Goal: Information Seeking & Learning: Learn about a topic

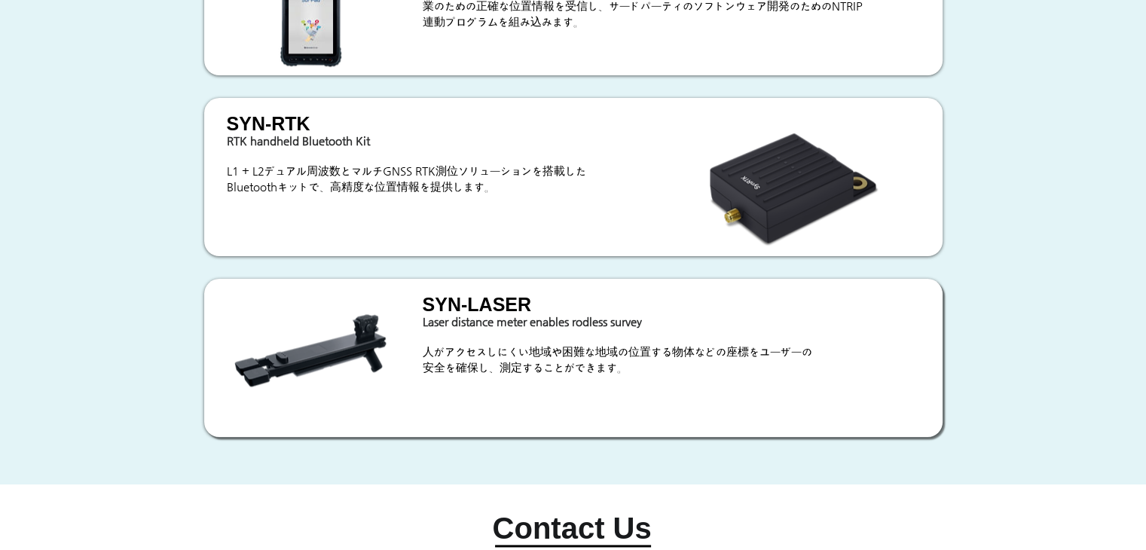
scroll to position [2259, 0]
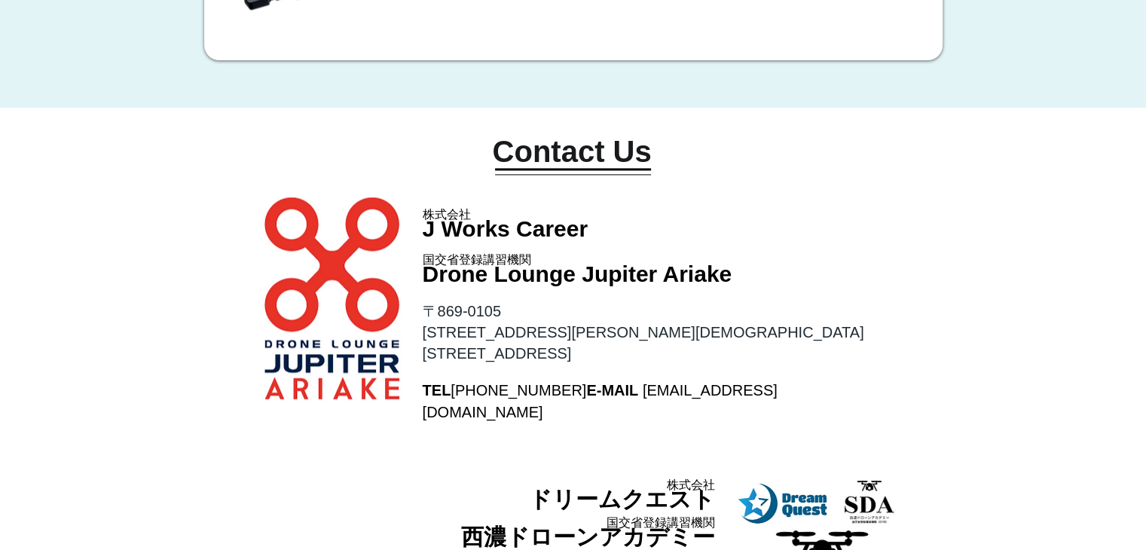
click at [600, 233] on p "J Works Career" at bounding box center [525, 229] width 205 height 32
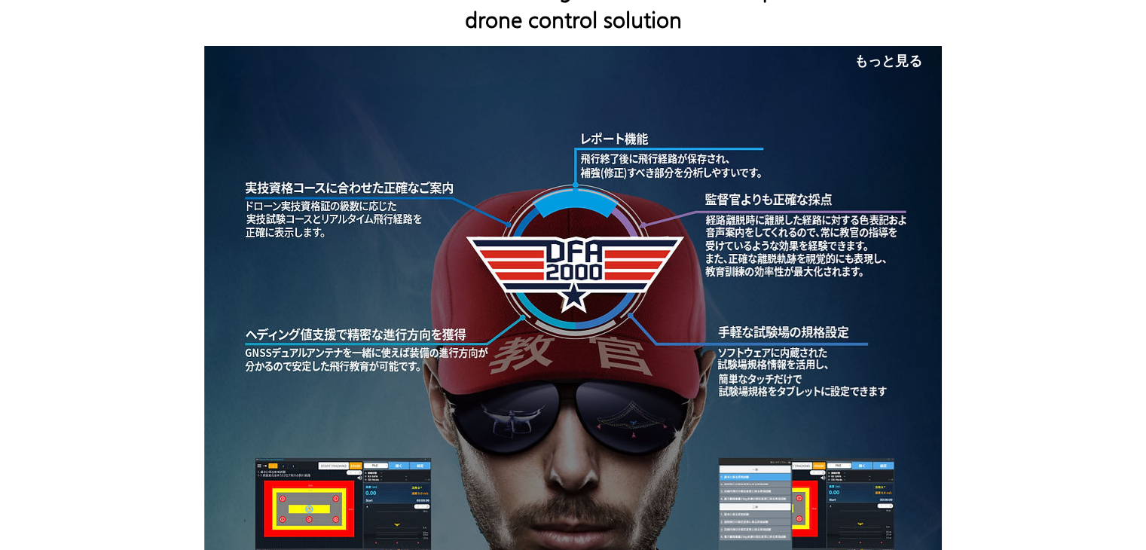
scroll to position [0, 0]
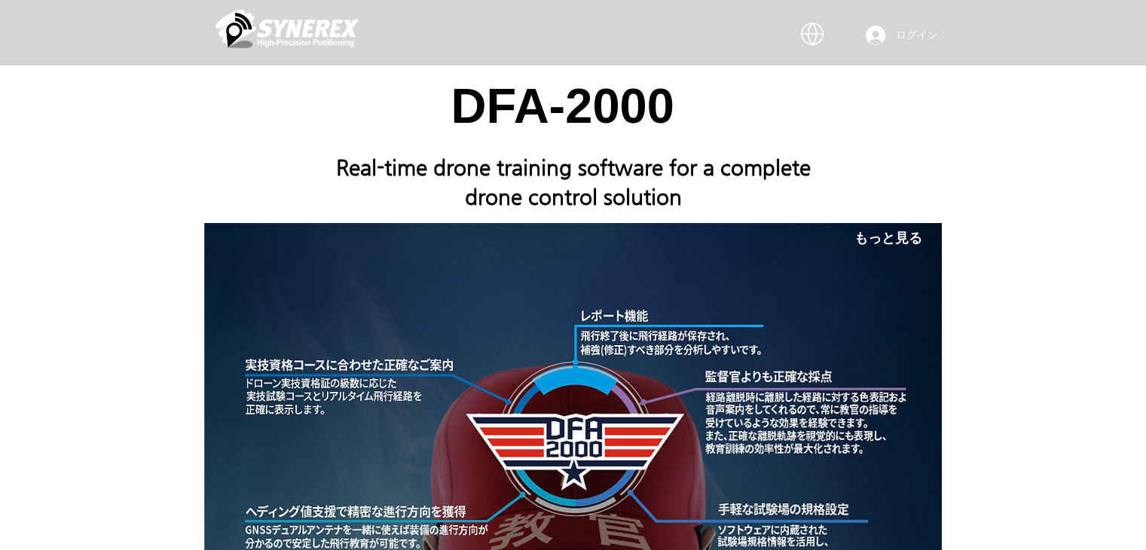
click at [308, 37] on img "main content" at bounding box center [286, 28] width 143 height 45
click at [332, 41] on img "main content" at bounding box center [286, 28] width 143 height 45
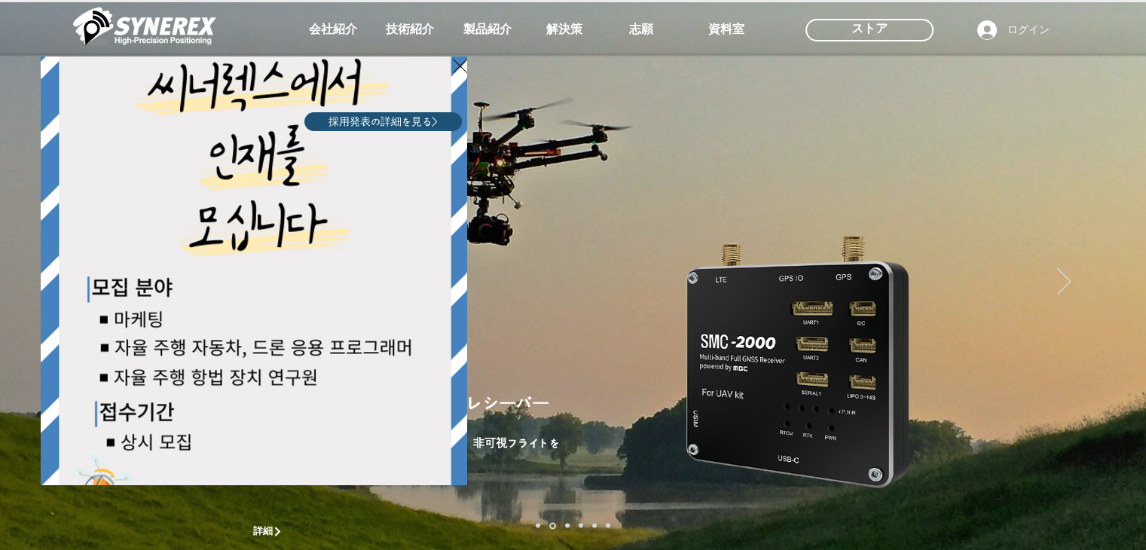
click at [1111, 188] on div "LimX Dinamics" at bounding box center [573, 275] width 1146 height 550
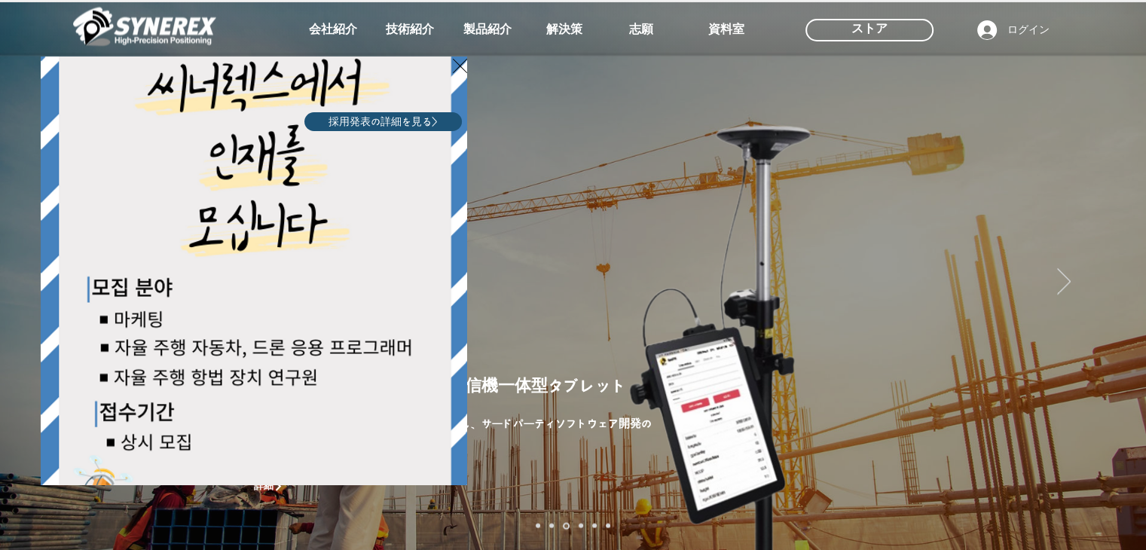
click at [1106, 185] on div "LimX Dinamics" at bounding box center [573, 275] width 1146 height 550
click at [1110, 185] on div "LimX Dinamics" at bounding box center [573, 275] width 1146 height 550
click at [1118, 188] on div "LimX Dinamics" at bounding box center [573, 275] width 1146 height 550
click at [1115, 188] on div "LimX Dinamics" at bounding box center [573, 275] width 1146 height 550
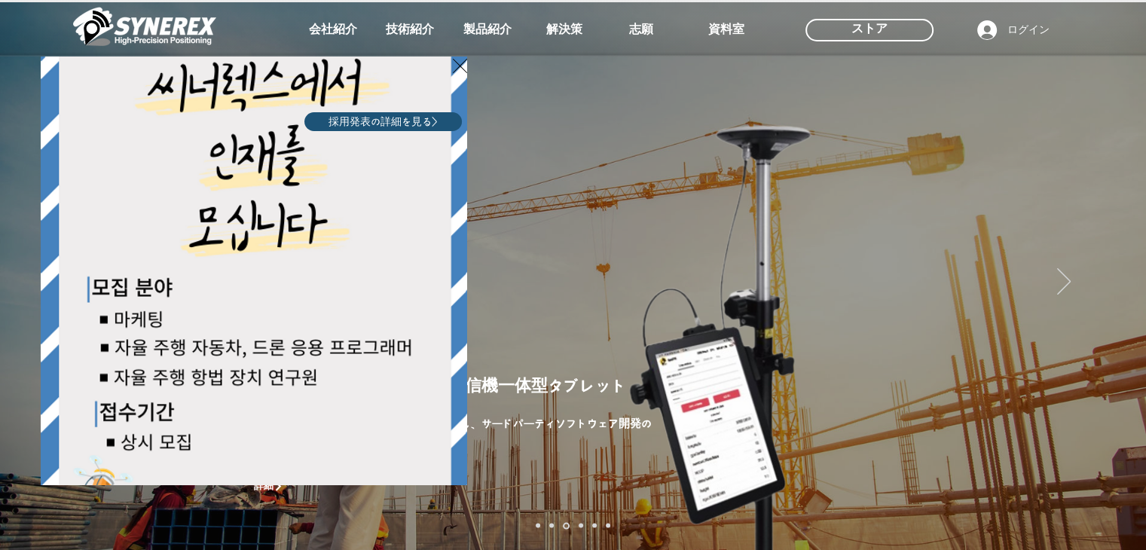
click at [856, 217] on div "LimX Dinamics" at bounding box center [573, 275] width 1146 height 550
click at [789, 222] on div "LimX Dinamics" at bounding box center [573, 275] width 1146 height 550
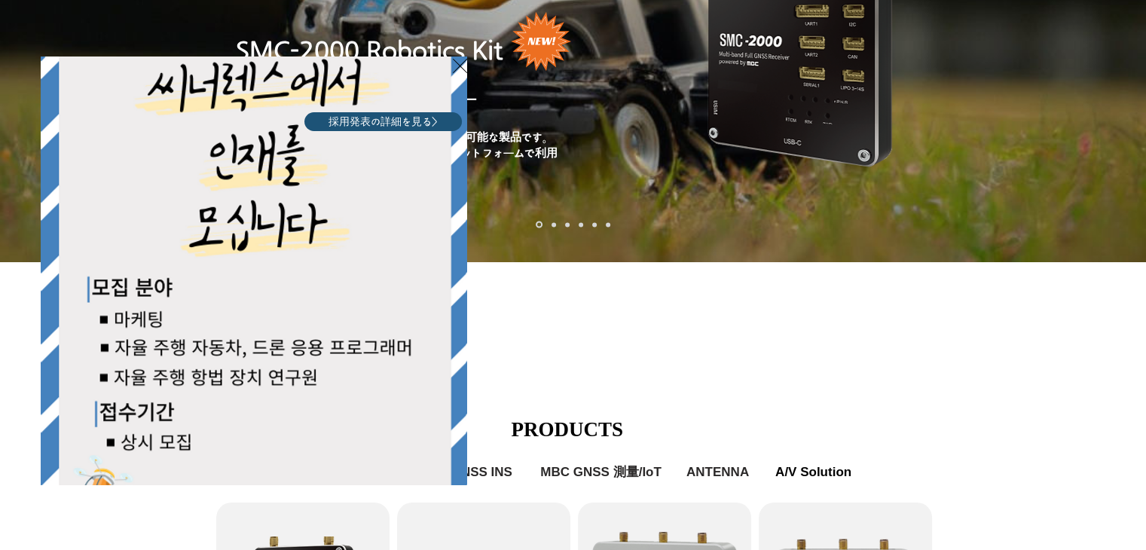
click at [459, 65] on icon "サイトに戻る" at bounding box center [460, 65] width 14 height 19
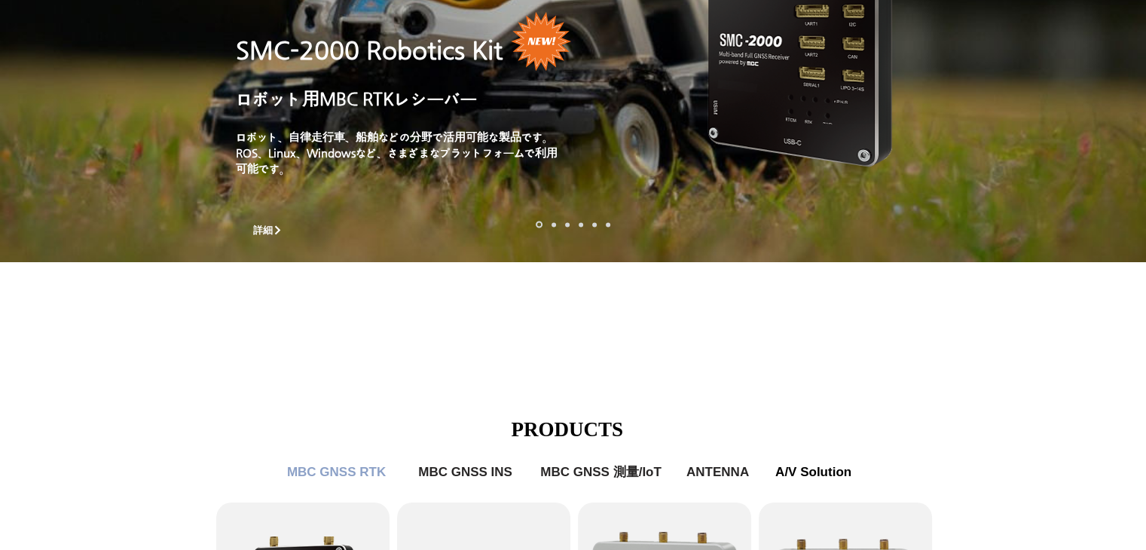
click at [540, 353] on div "main content" at bounding box center [573, 157] width 1146 height 456
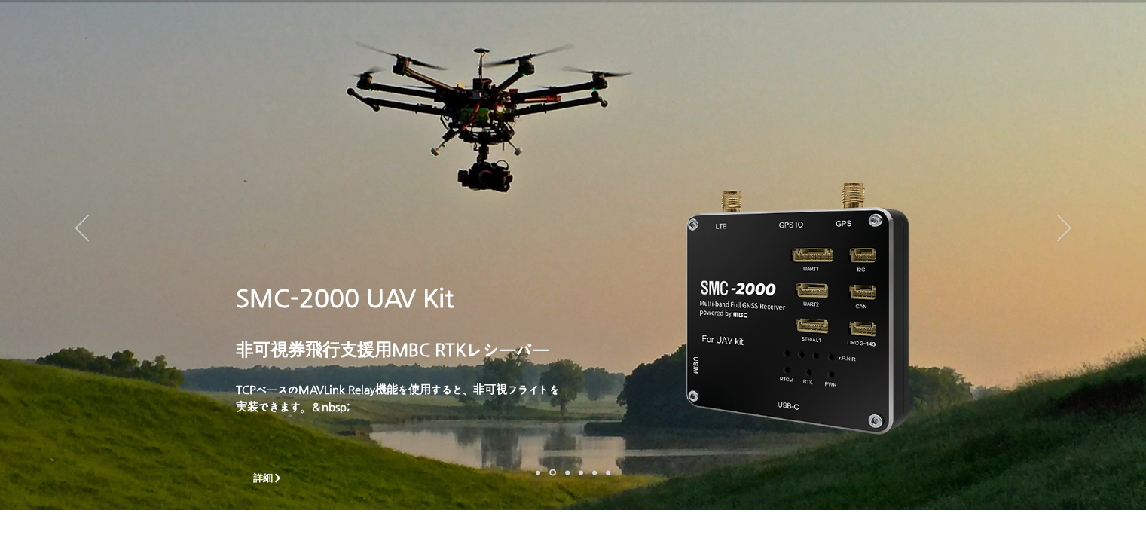
scroll to position [75, 0]
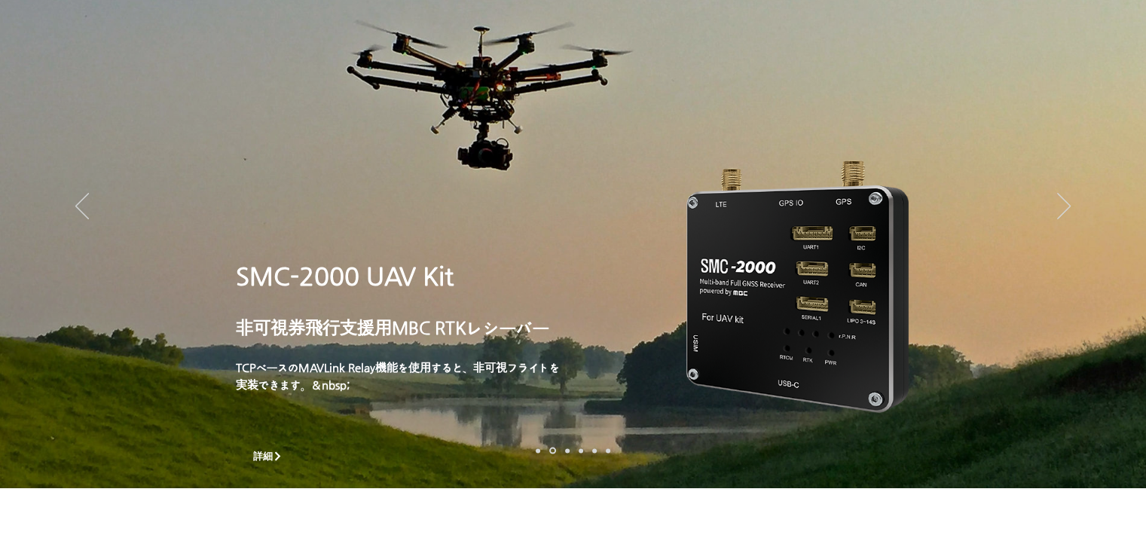
click at [538, 455] on img "スライドショー" at bounding box center [573, 207] width 1146 height 561
click at [537, 452] on link "로봇- SMC 2000" at bounding box center [537, 450] width 5 height 5
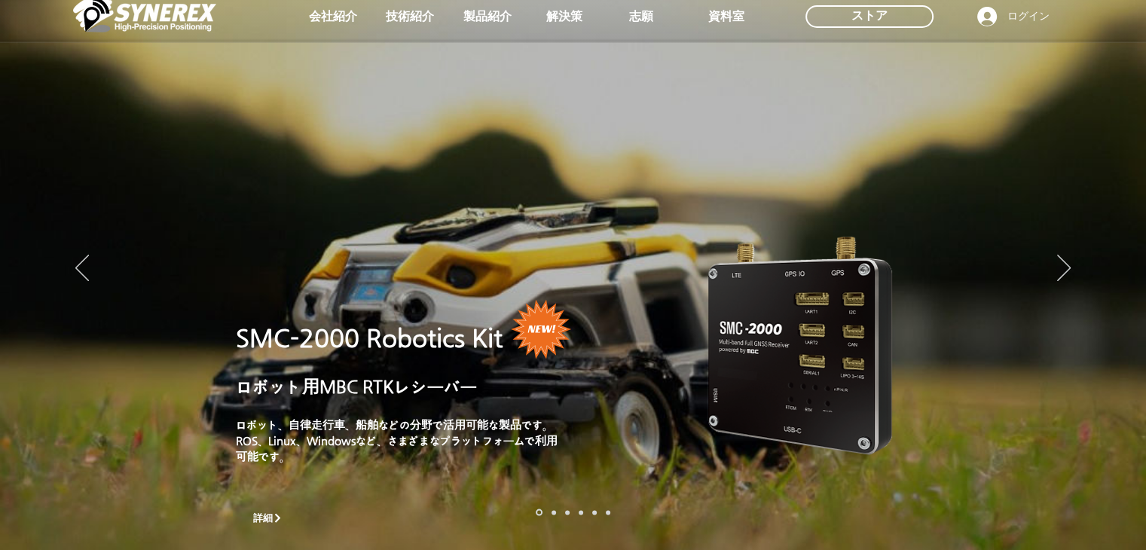
click at [554, 512] on link "드론 8 - SMC 2000" at bounding box center [553, 512] width 5 height 5
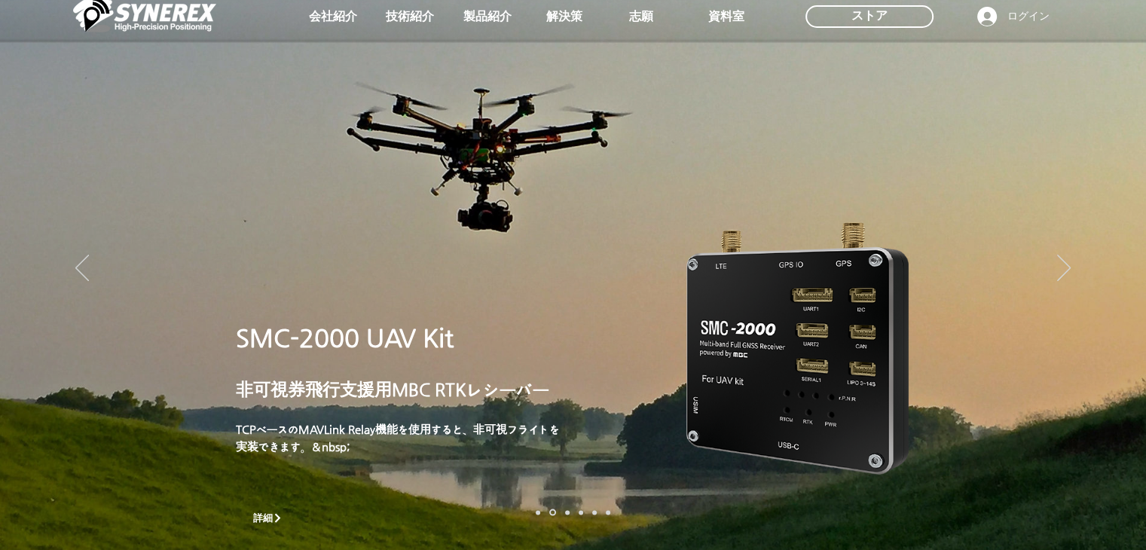
click at [566, 513] on link "측량 IoT" at bounding box center [567, 512] width 5 height 5
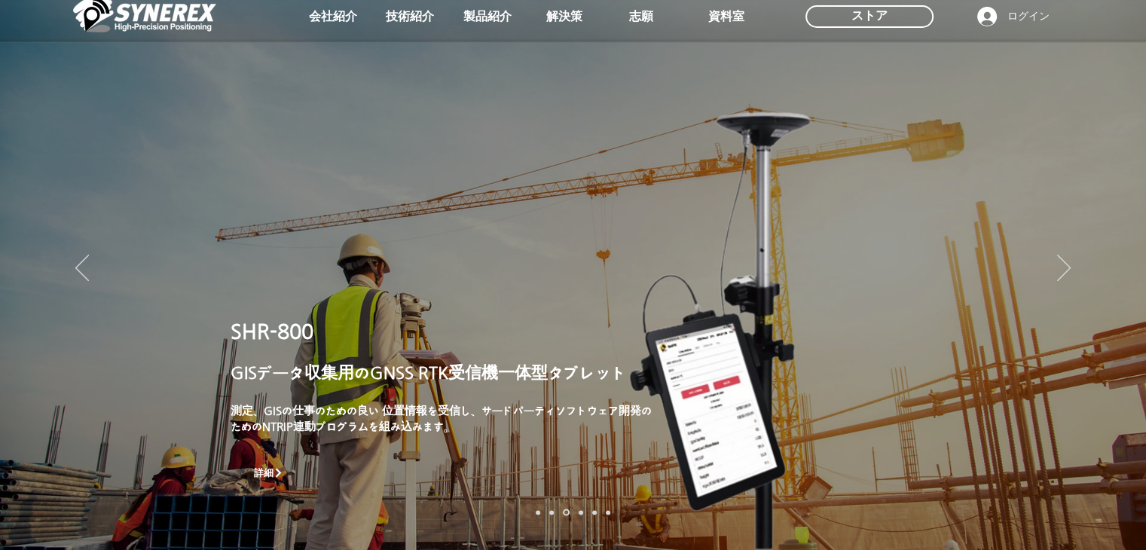
click at [580, 512] on link "자율주행" at bounding box center [580, 512] width 5 height 5
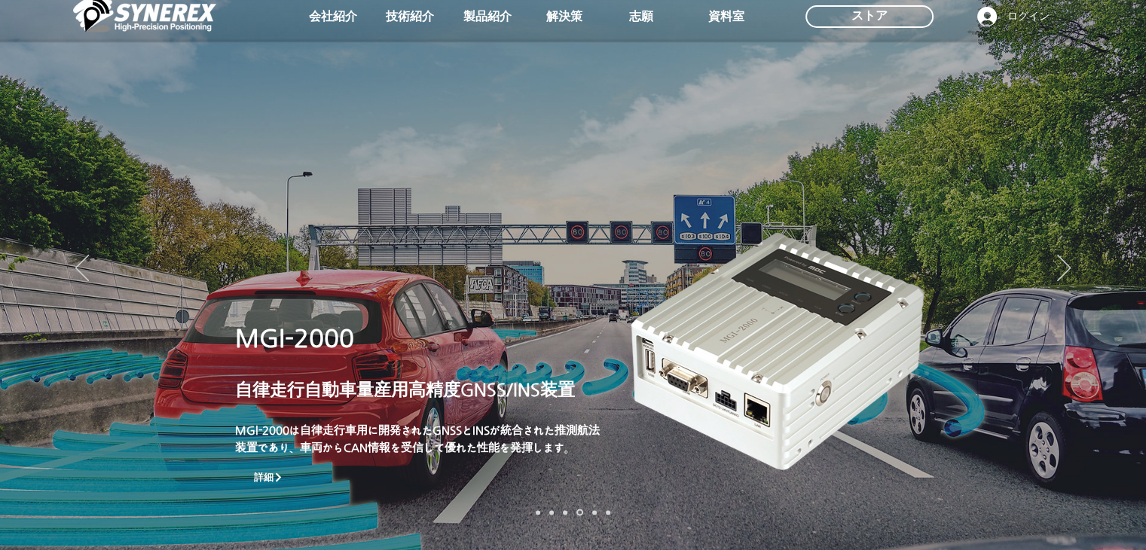
click at [566, 513] on nav "スライド" at bounding box center [573, 512] width 84 height 7
click at [563, 513] on link "측량 IoT" at bounding box center [565, 512] width 5 height 5
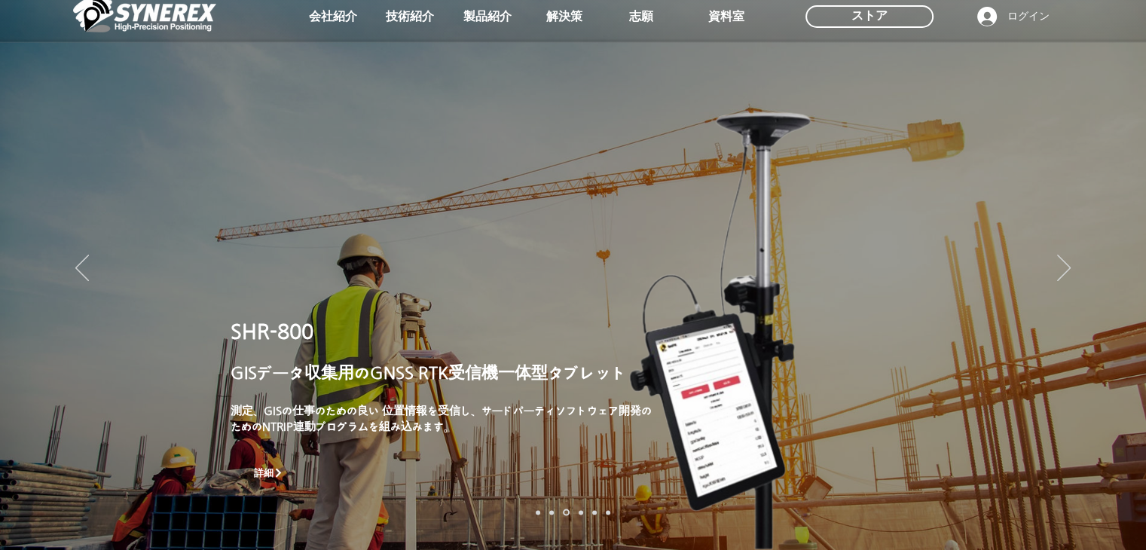
click at [596, 511] on link "로봇" at bounding box center [594, 512] width 5 height 5
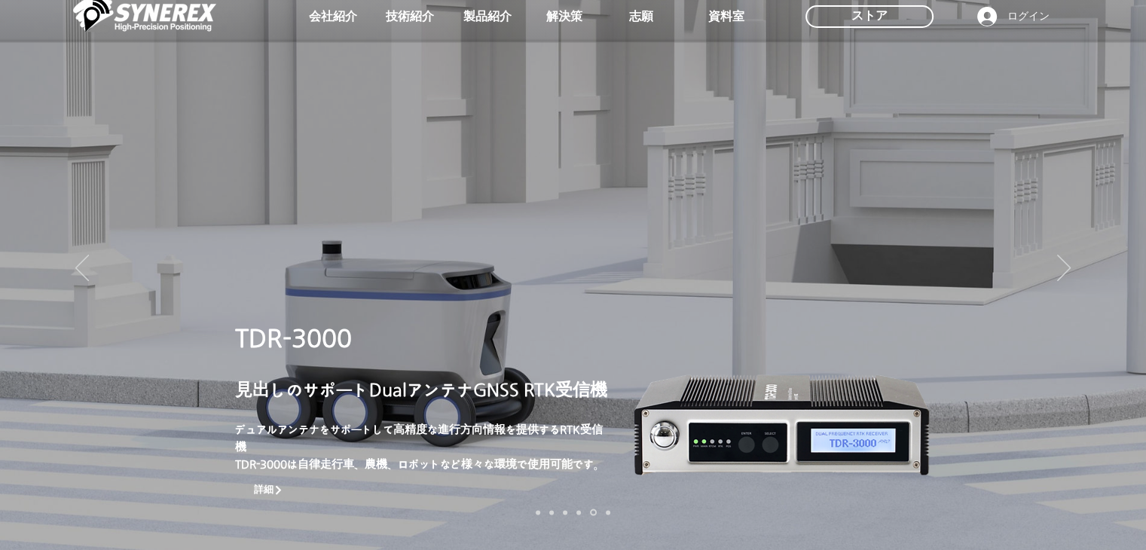
click at [607, 511] on link "정밀농업" at bounding box center [608, 512] width 5 height 5
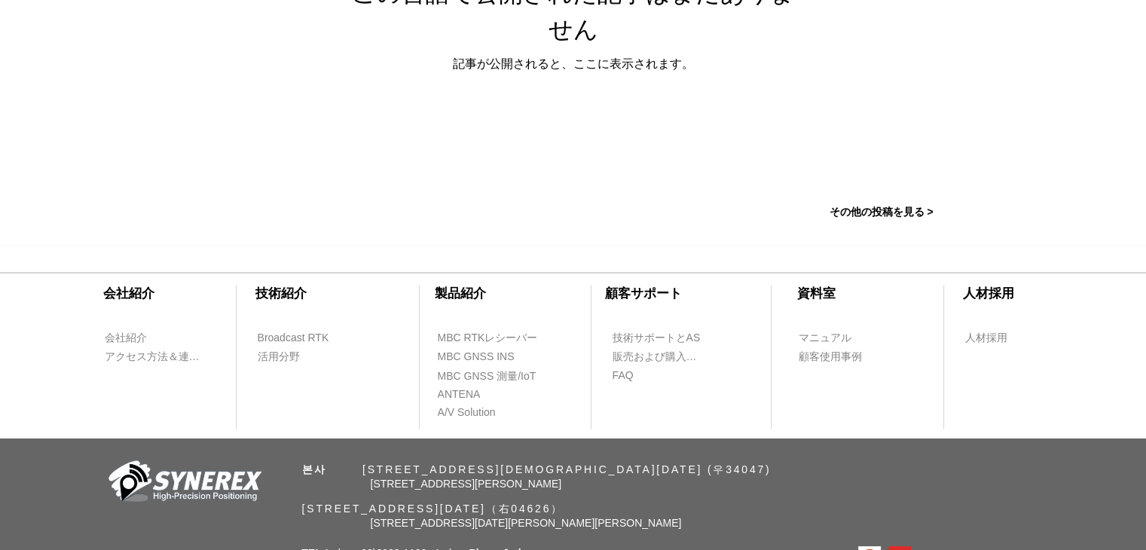
scroll to position [1445, 0]
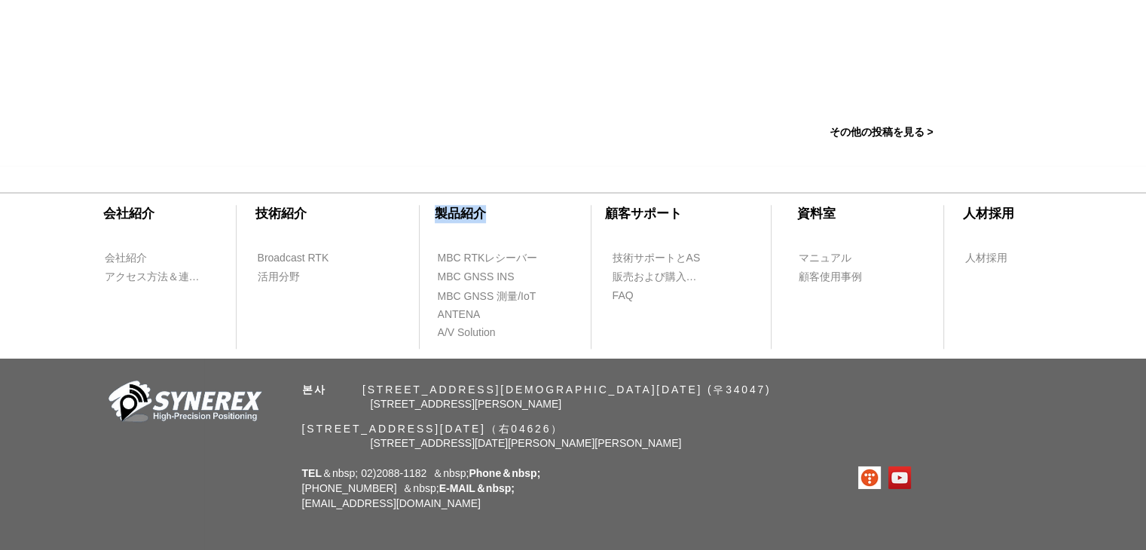
drag, startPoint x: 437, startPoint y: 209, endPoint x: 527, endPoint y: 217, distance: 90.8
click at [522, 217] on div "​会社紹介 ​技術紹介 会社紹介 Broadcast RTK アクセス方法＆連絡先 活用分野 ​製品紹介 ​顧客サポート ​資料室 ​人材採用 MBC RTK…" at bounding box center [573, 262] width 1146 height 193
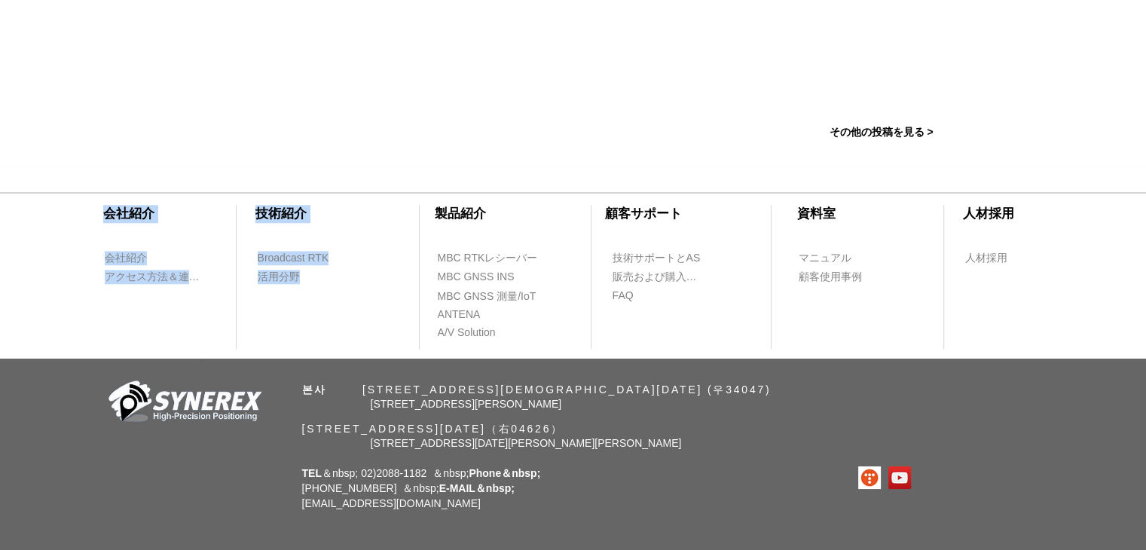
click at [527, 217] on div at bounding box center [573, 262] width 1146 height 193
click at [654, 215] on span "​顧客サポート" at bounding box center [643, 213] width 77 height 14
drag, startPoint x: 597, startPoint y: 209, endPoint x: 715, endPoint y: 218, distance: 118.6
click at [714, 218] on div at bounding box center [573, 262] width 1146 height 193
click at [715, 218] on div at bounding box center [573, 262] width 1146 height 193
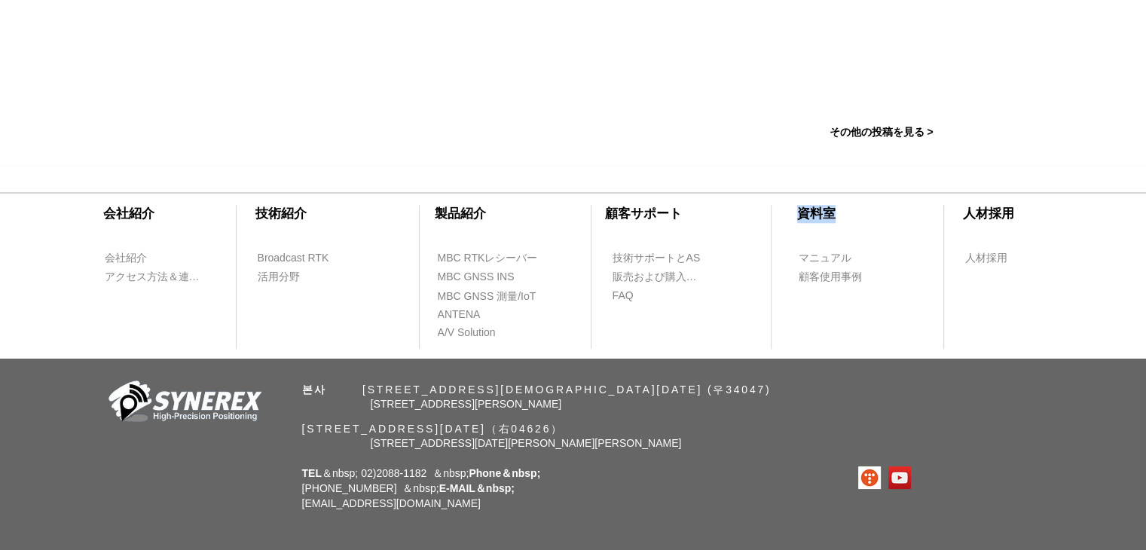
drag, startPoint x: 792, startPoint y: 212, endPoint x: 851, endPoint y: 221, distance: 59.6
click at [851, 221] on div "​会社紹介 ​技術紹介 会社紹介 Broadcast RTK アクセス方法＆連絡先 活用分野 ​製品紹介 ​顧客サポート ​資料室 ​人材採用 MBC RTK…" at bounding box center [573, 262] width 1146 height 193
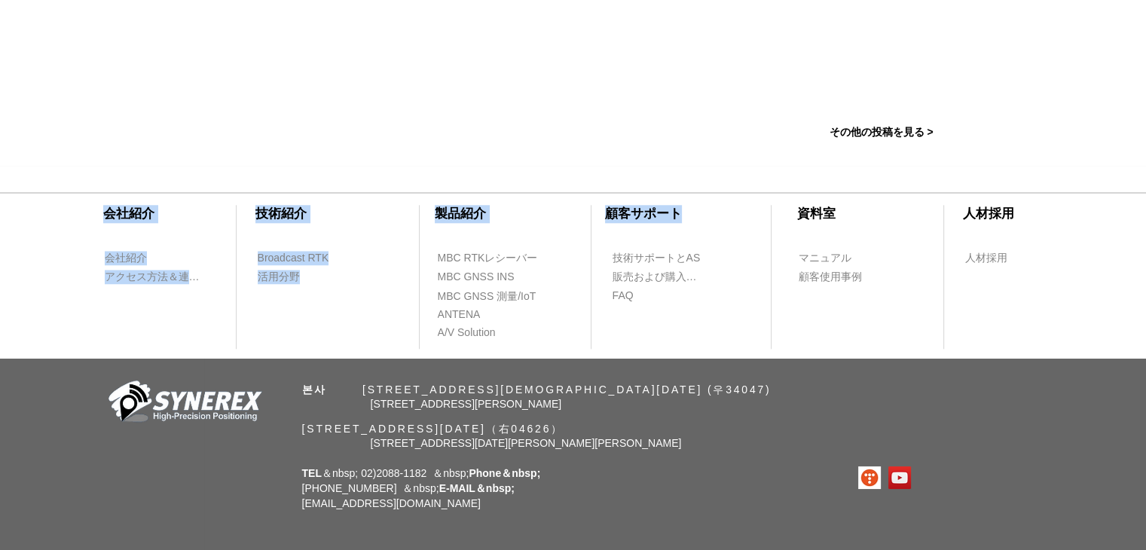
click at [851, 221] on div at bounding box center [573, 262] width 1146 height 193
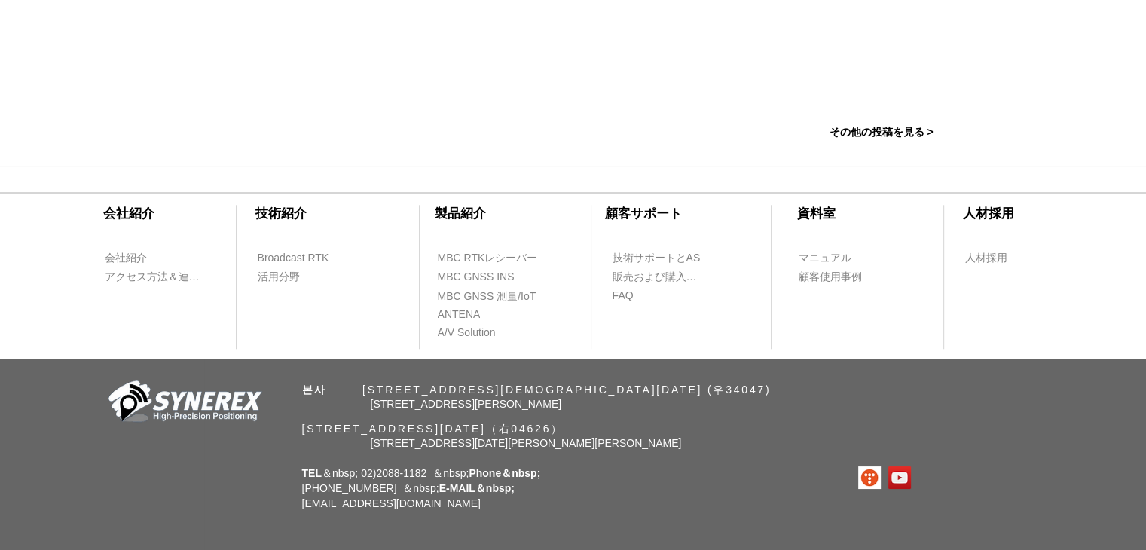
click at [783, 214] on h1 "​資料室" at bounding box center [816, 214] width 72 height 18
drag, startPoint x: 801, startPoint y: 212, endPoint x: 841, endPoint y: 217, distance: 39.5
click at [841, 217] on h1 "​資料室" at bounding box center [816, 214] width 72 height 18
click at [846, 217] on h1 "​資料室" at bounding box center [816, 214] width 72 height 18
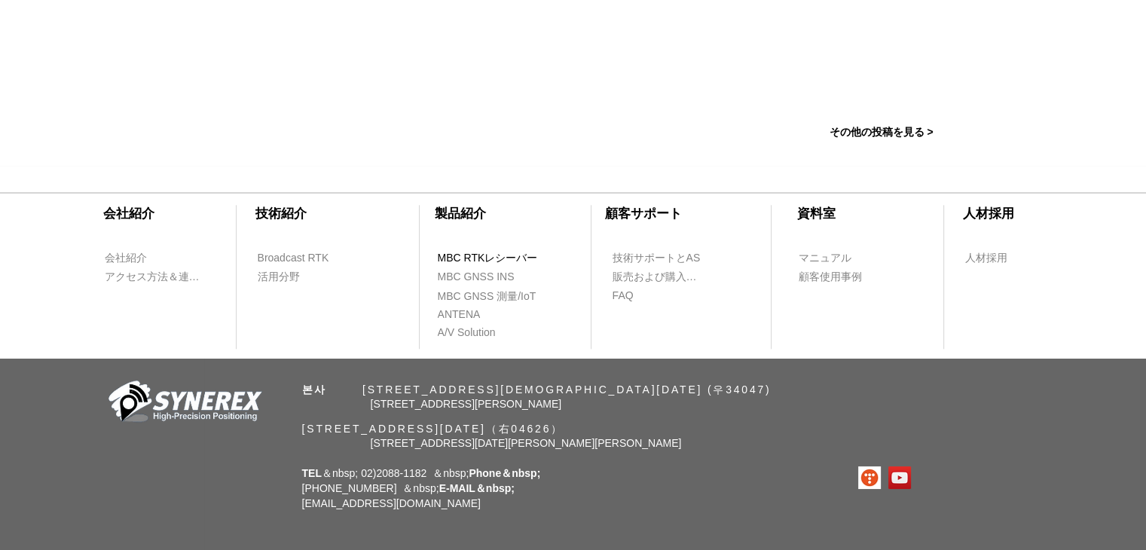
click at [474, 262] on span "MBC RTKレシーバー" at bounding box center [488, 258] width 100 height 15
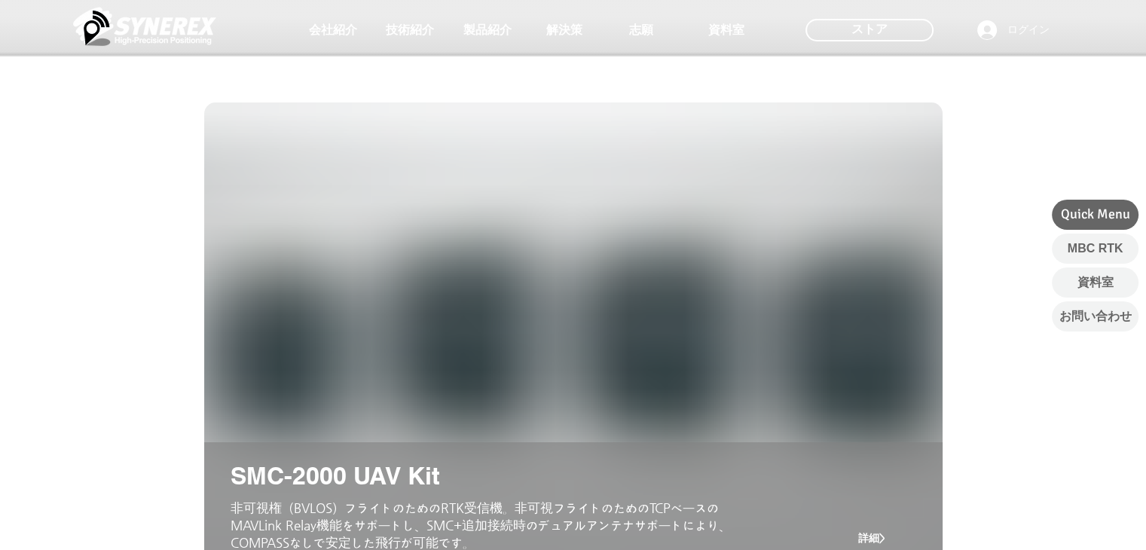
click at [271, 276] on img "スライドショー" at bounding box center [573, 341] width 738 height 478
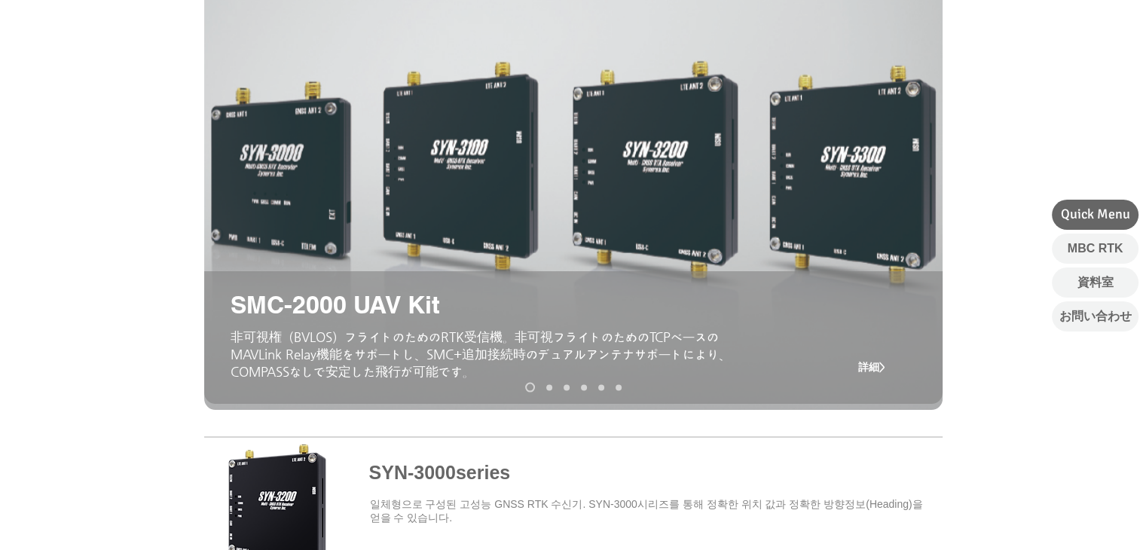
scroll to position [226, 0]
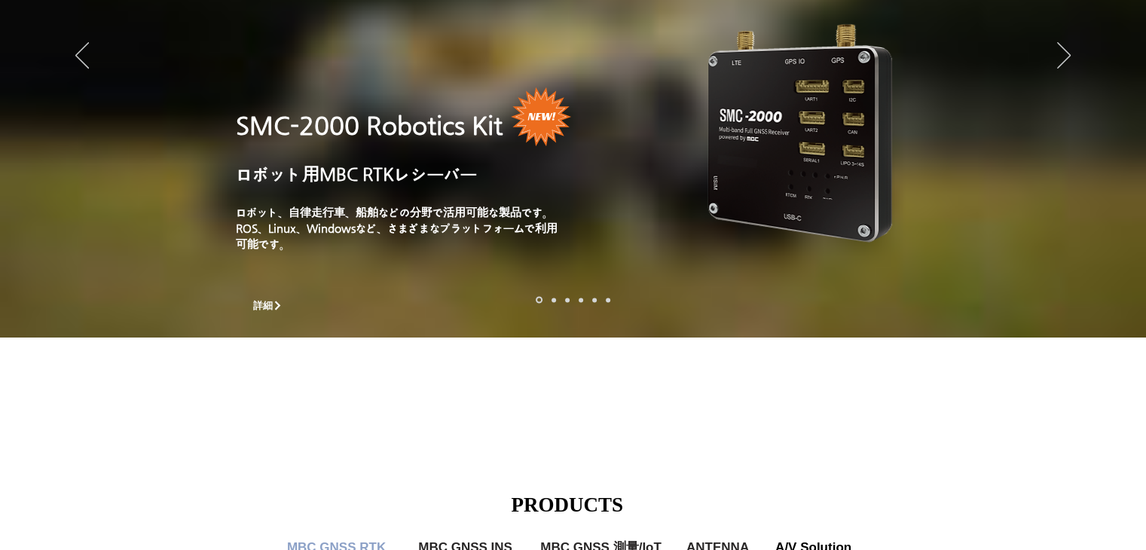
scroll to position [1445, 0]
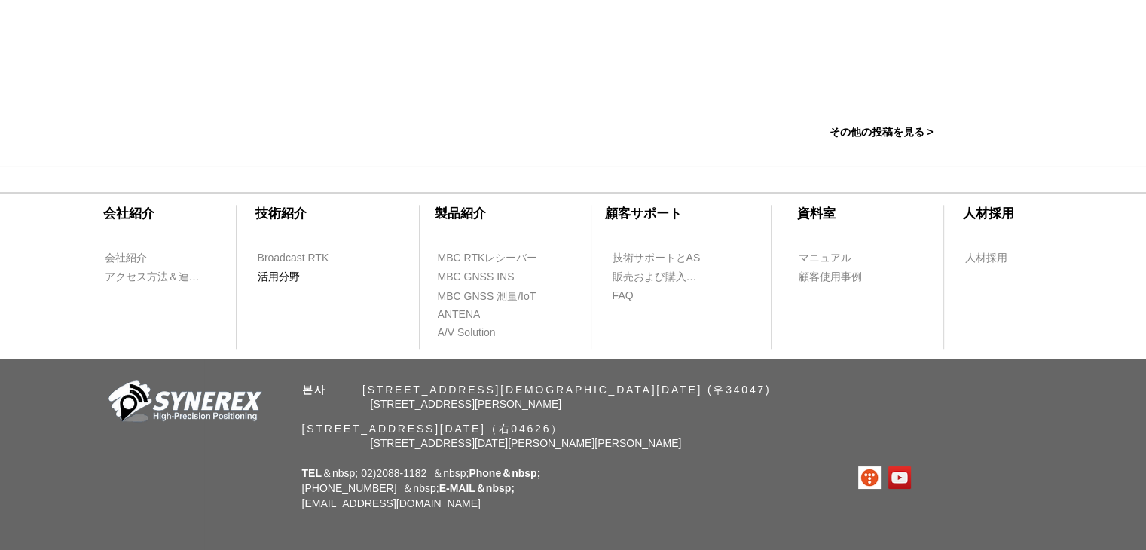
click at [284, 276] on span "活用分野" at bounding box center [279, 277] width 42 height 15
click at [287, 274] on span "活用分野" at bounding box center [279, 277] width 42 height 15
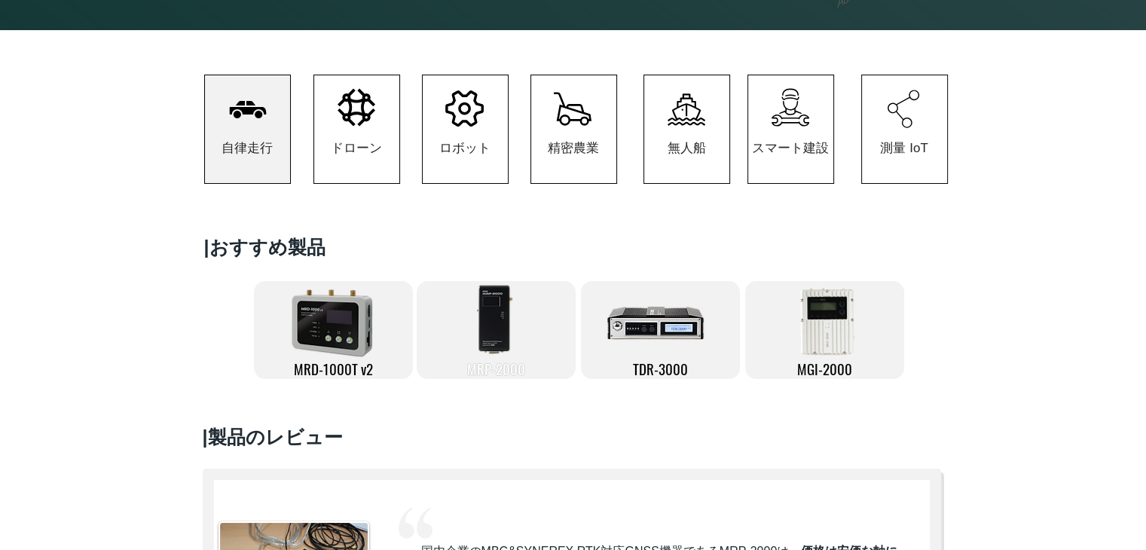
scroll to position [301, 0]
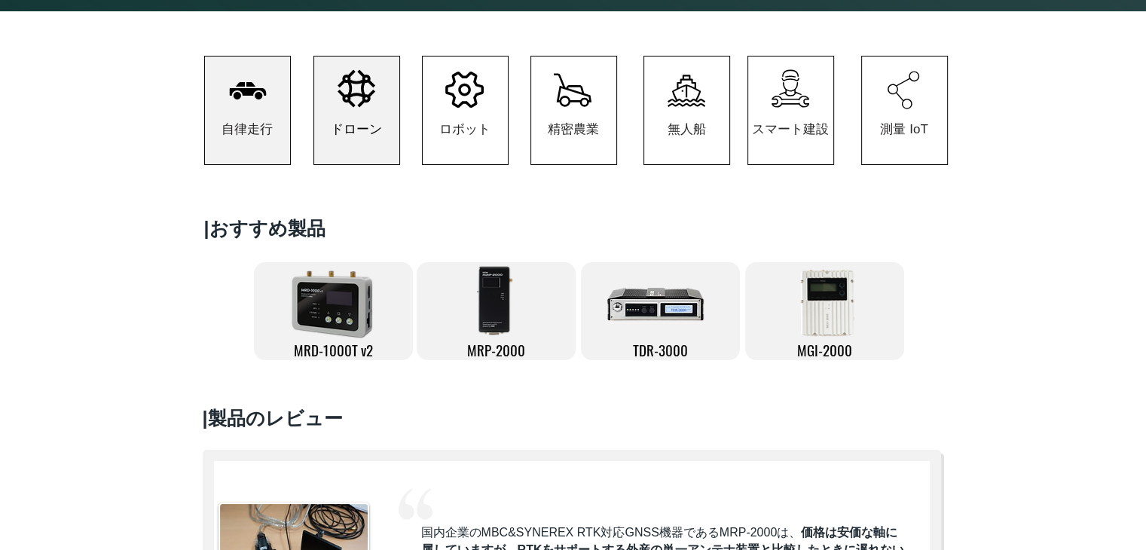
click at [346, 121] on span "ドローン" at bounding box center [356, 129] width 85 height 70
click at [377, 137] on span "ドローン" at bounding box center [356, 129] width 51 height 17
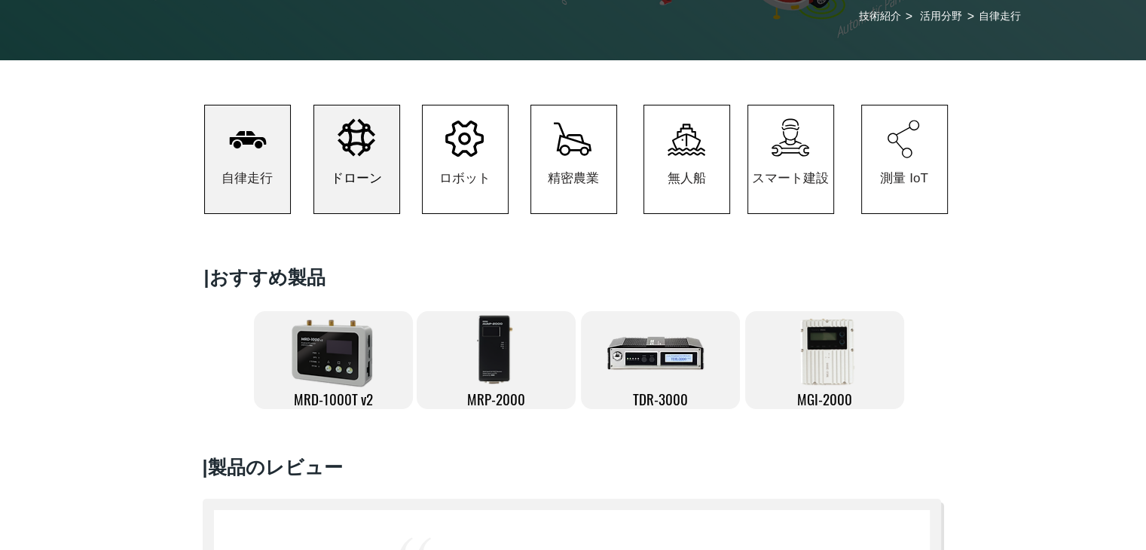
scroll to position [226, 0]
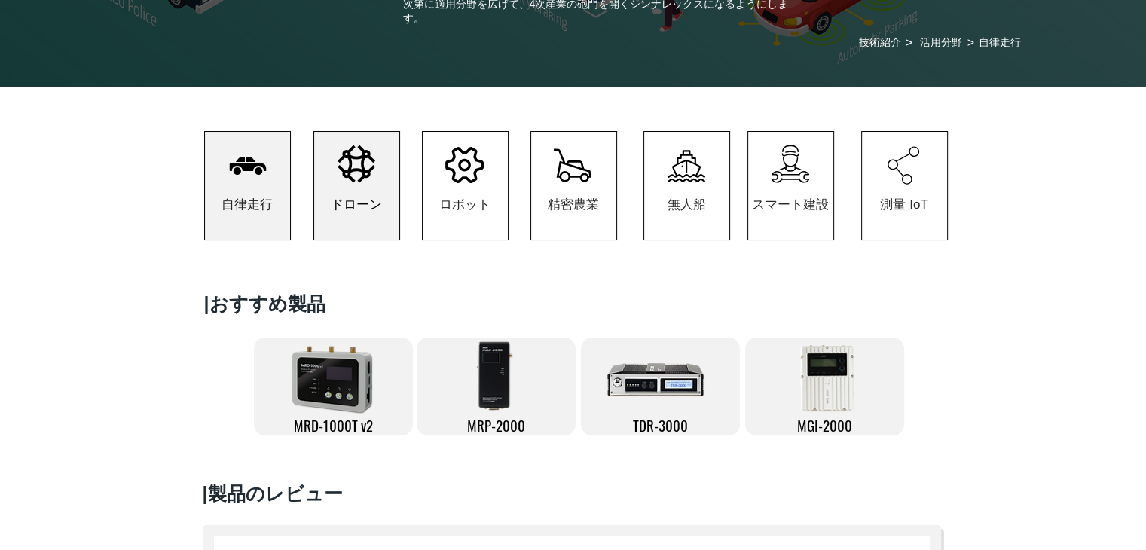
click at [380, 213] on span "ドローン" at bounding box center [356, 204] width 51 height 17
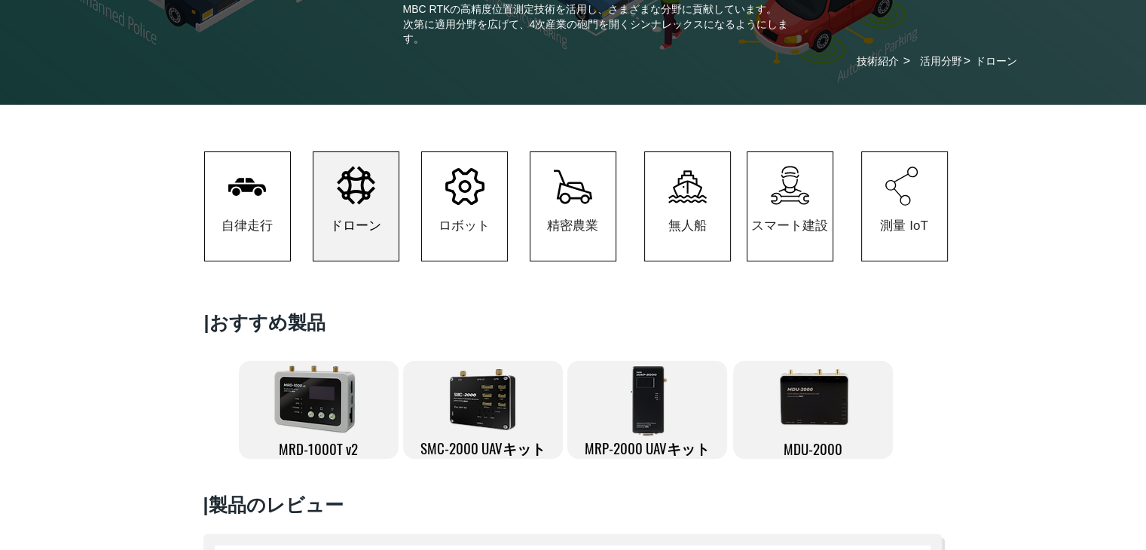
scroll to position [231, 0]
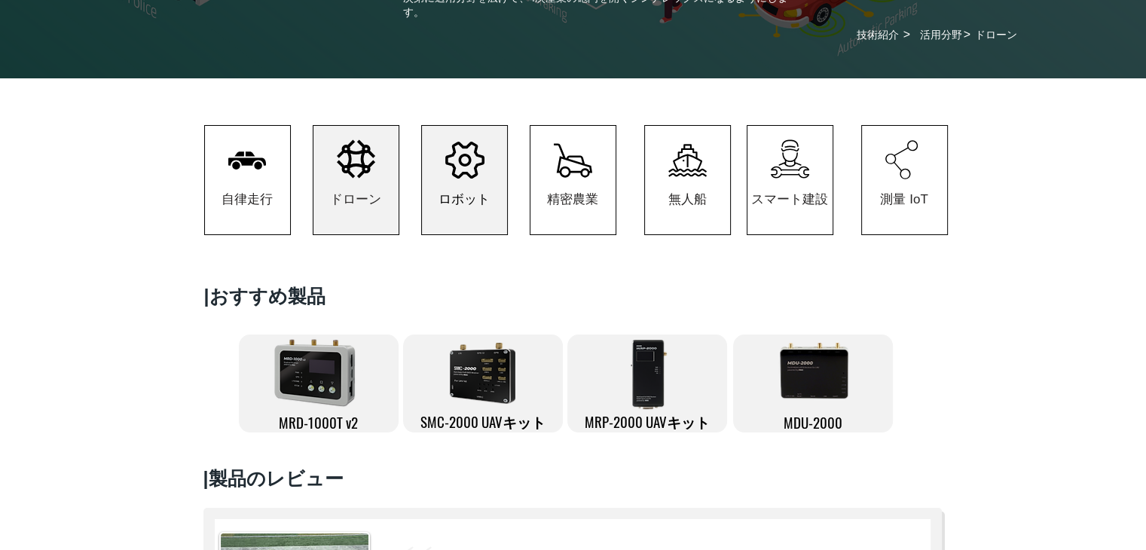
click at [481, 195] on span "ロボット" at bounding box center [463, 199] width 51 height 17
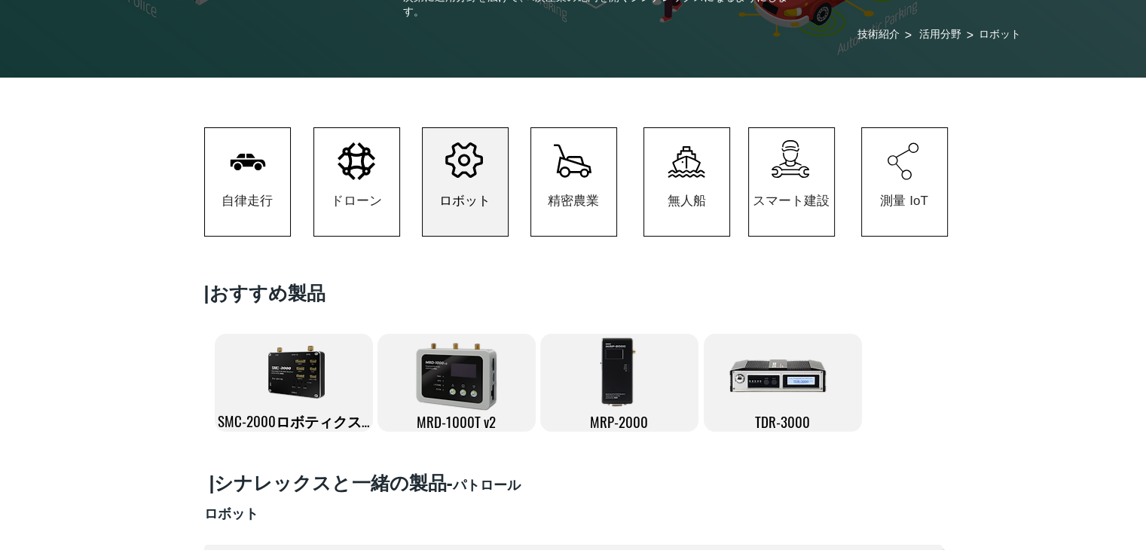
scroll to position [226, 0]
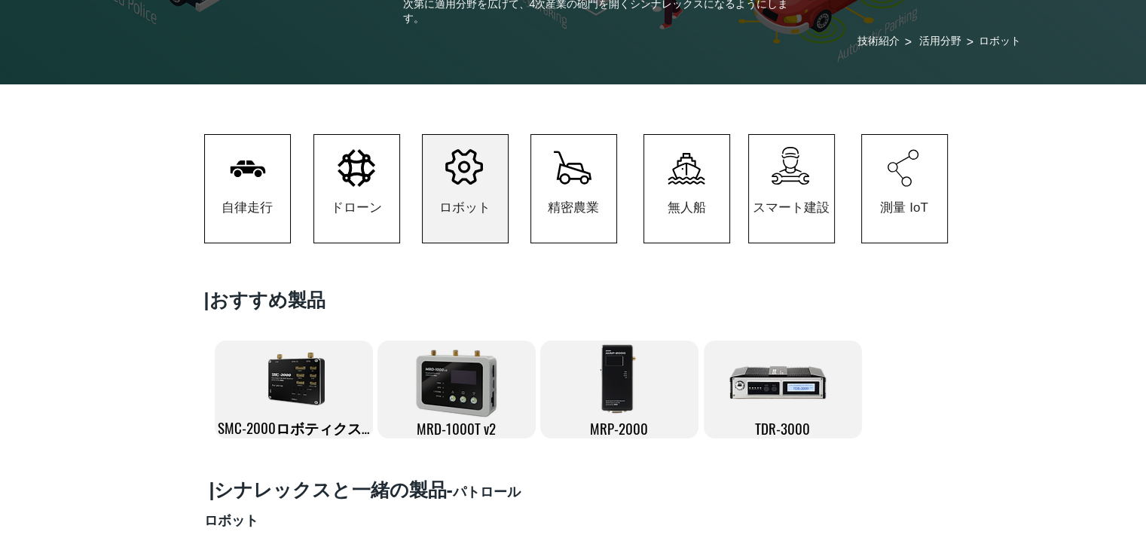
click at [904, 172] on icon "#comp-kzbiihnj svg [data-color="1"] {fill: #000000;}" at bounding box center [902, 168] width 31 height 38
click at [896, 206] on span "測量 IoT" at bounding box center [903, 207] width 47 height 17
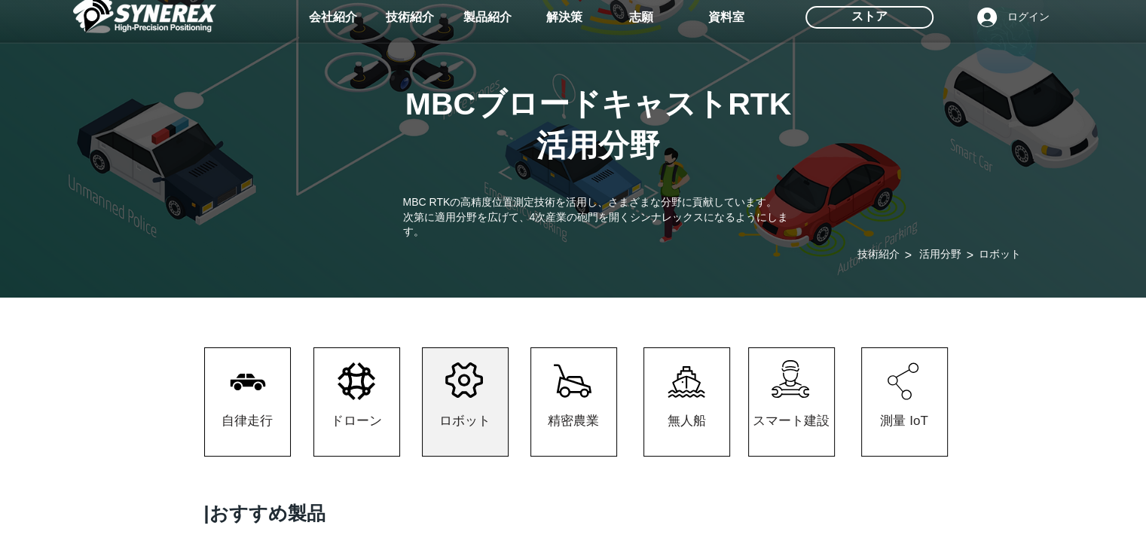
scroll to position [226, 0]
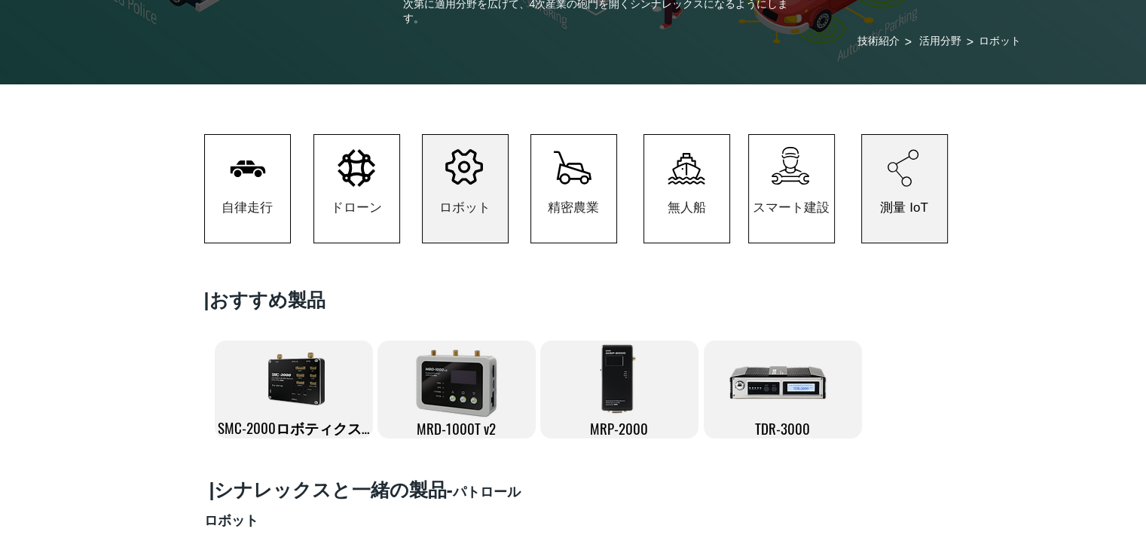
click at [891, 216] on span "測量 IoT" at bounding box center [903, 207] width 47 height 17
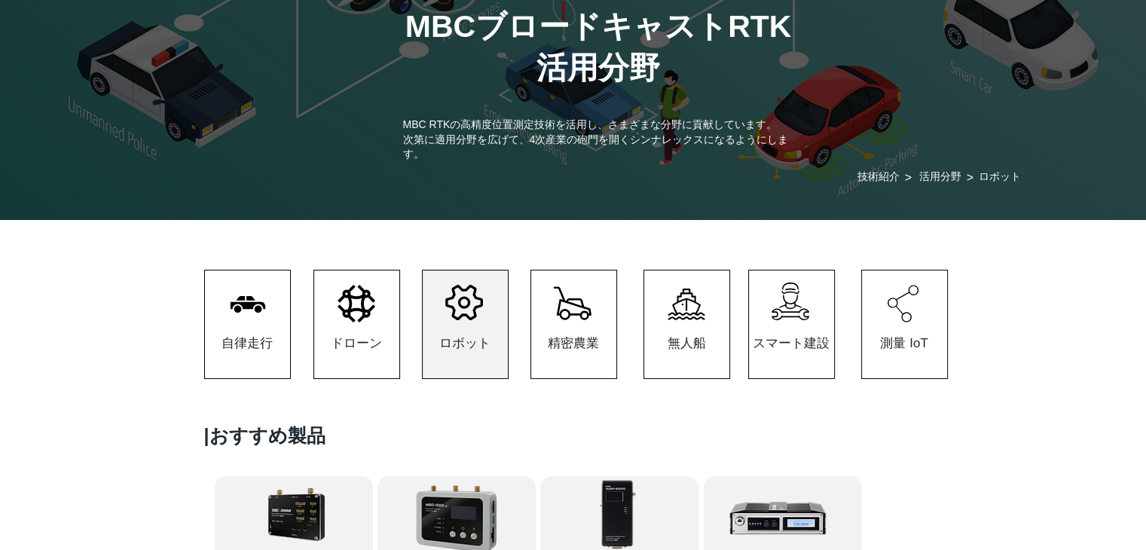
scroll to position [151, 0]
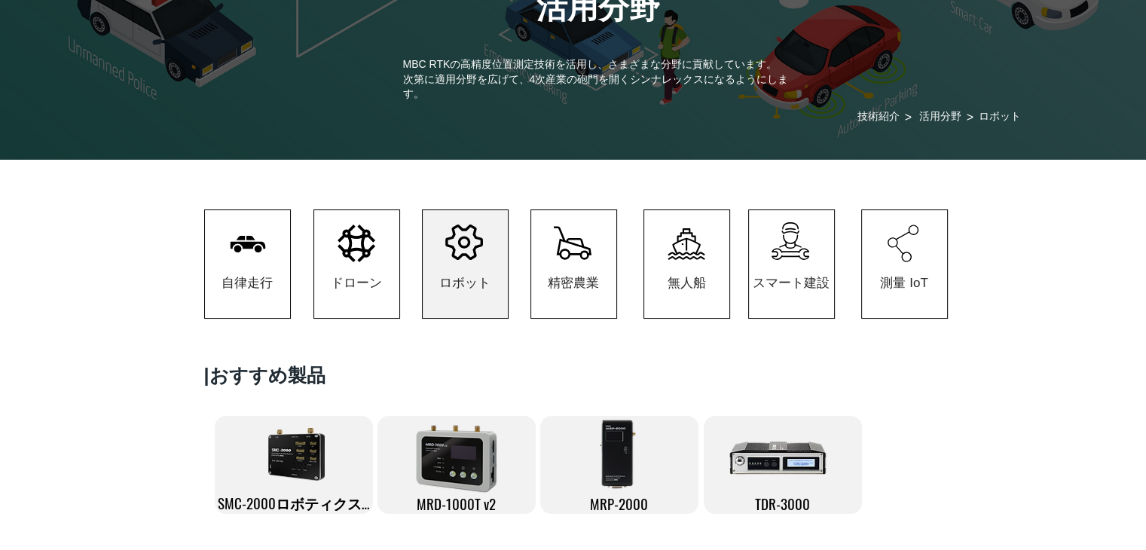
click at [906, 255] on icon at bounding box center [902, 243] width 31 height 37
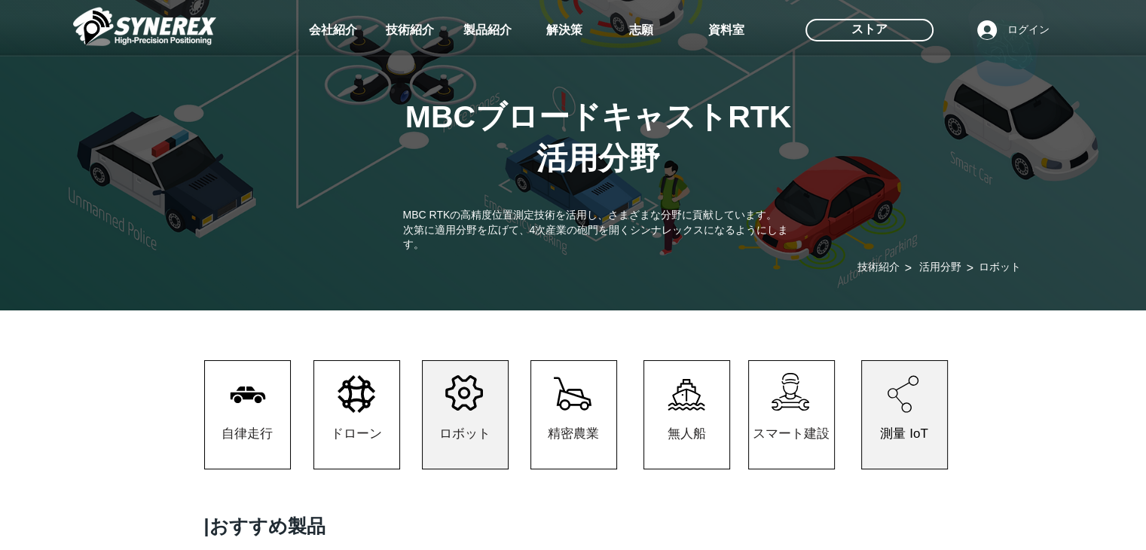
click at [929, 404] on span "測量 IoT" at bounding box center [904, 433] width 85 height 70
click at [896, 429] on span "測量 IoT" at bounding box center [903, 433] width 47 height 17
click at [898, 420] on span "測量 IoT" at bounding box center [904, 433] width 85 height 70
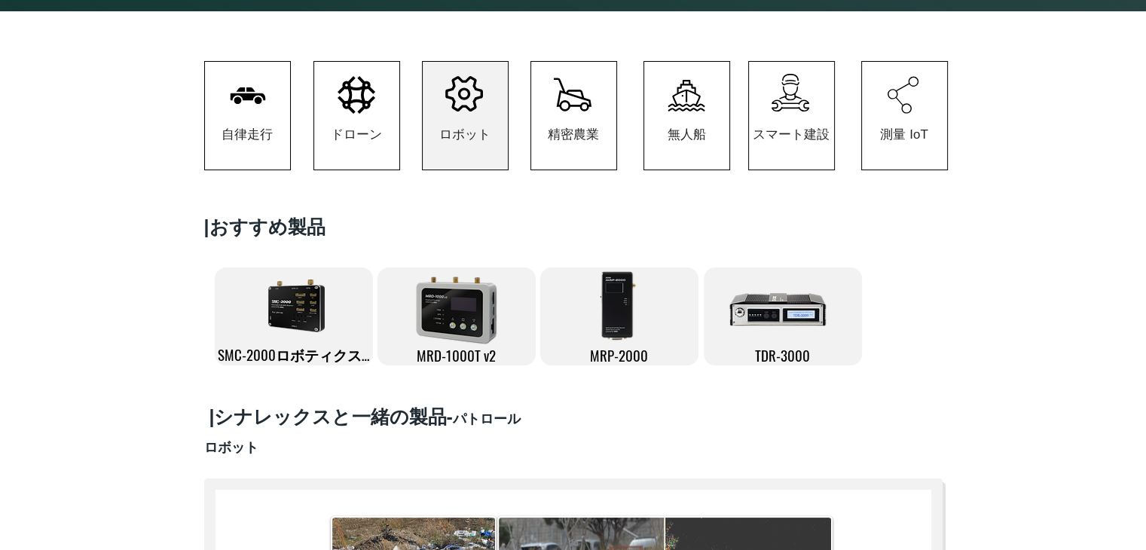
scroll to position [301, 0]
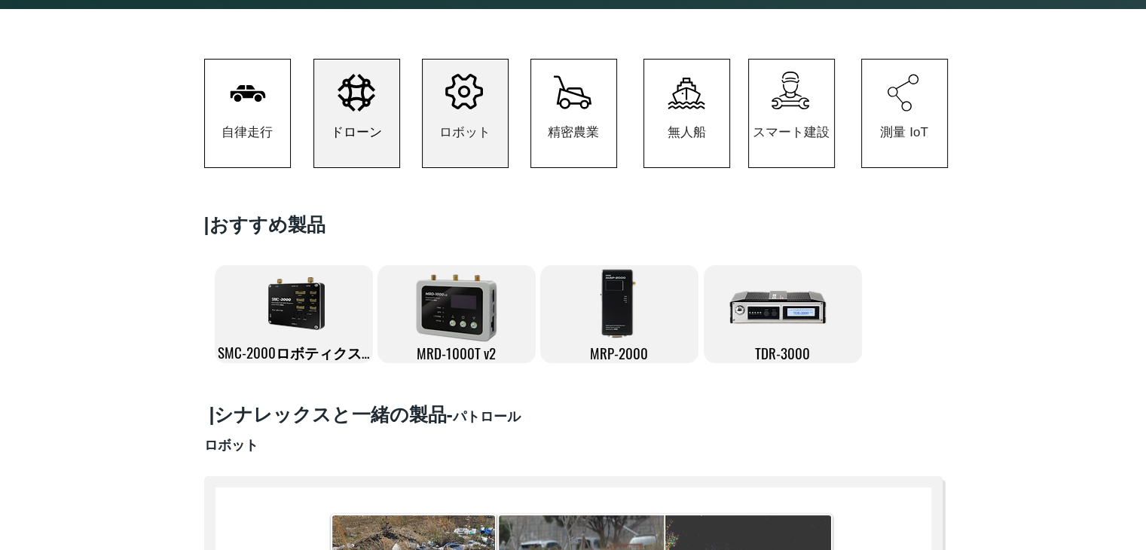
click at [319, 108] on span "ドローン" at bounding box center [356, 132] width 85 height 70
click at [349, 140] on span "ドローン" at bounding box center [356, 132] width 51 height 17
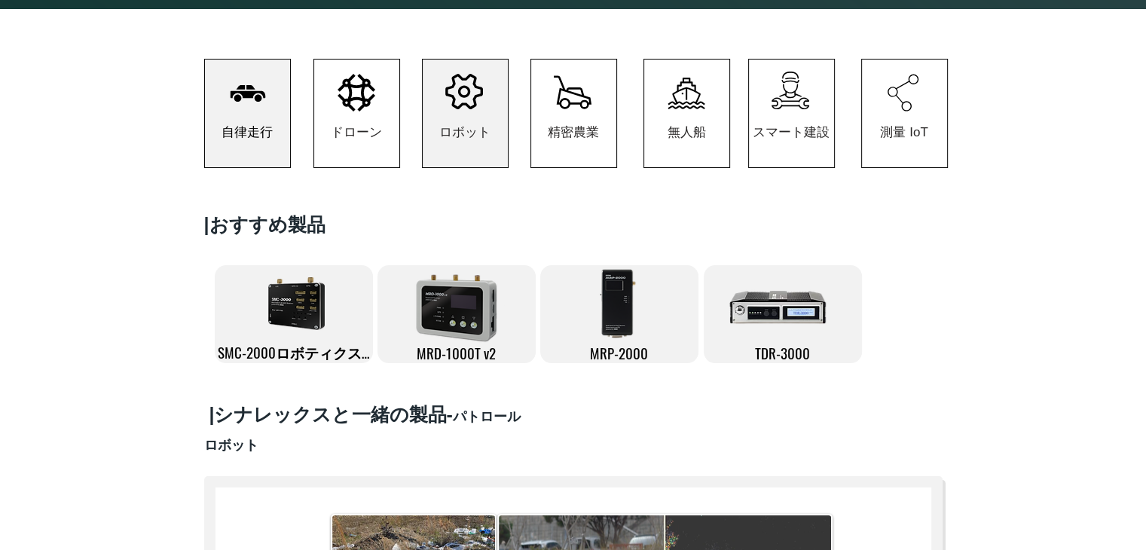
click at [231, 139] on span "自律走行" at bounding box center [246, 132] width 51 height 17
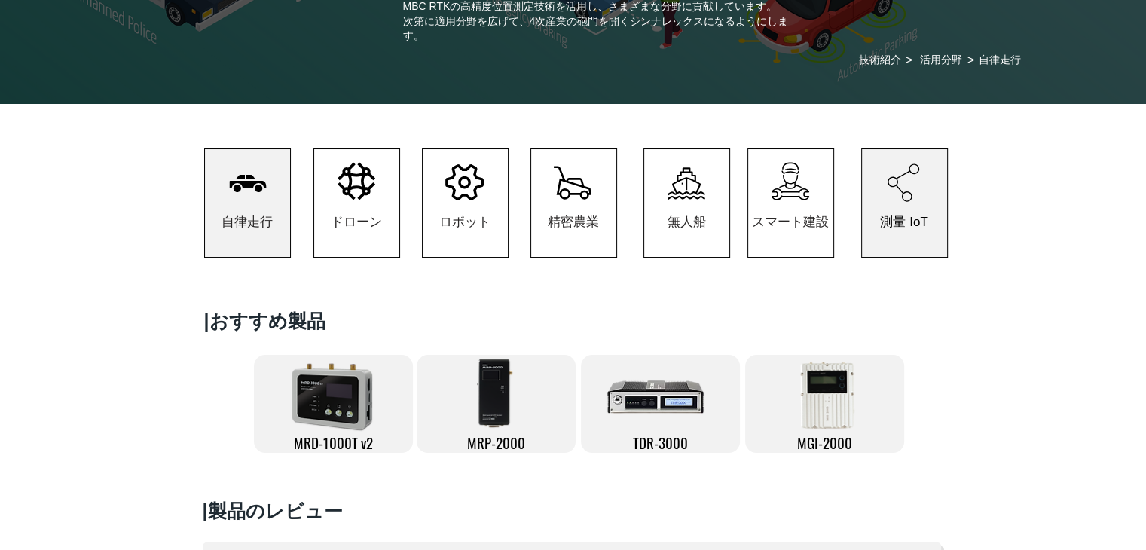
scroll to position [301, 0]
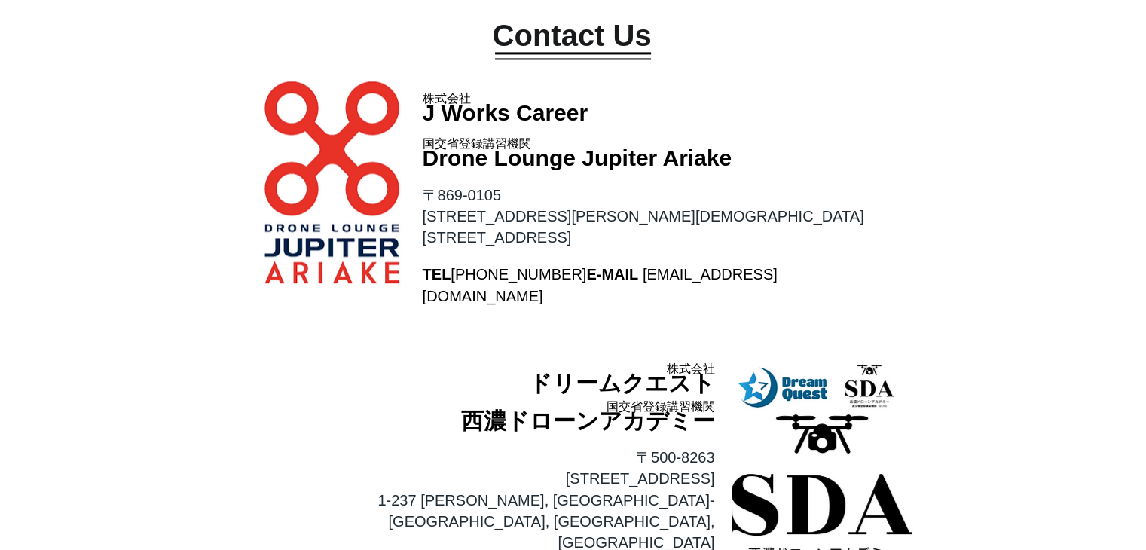
scroll to position [2410, 0]
